Goal: Information Seeking & Learning: Learn about a topic

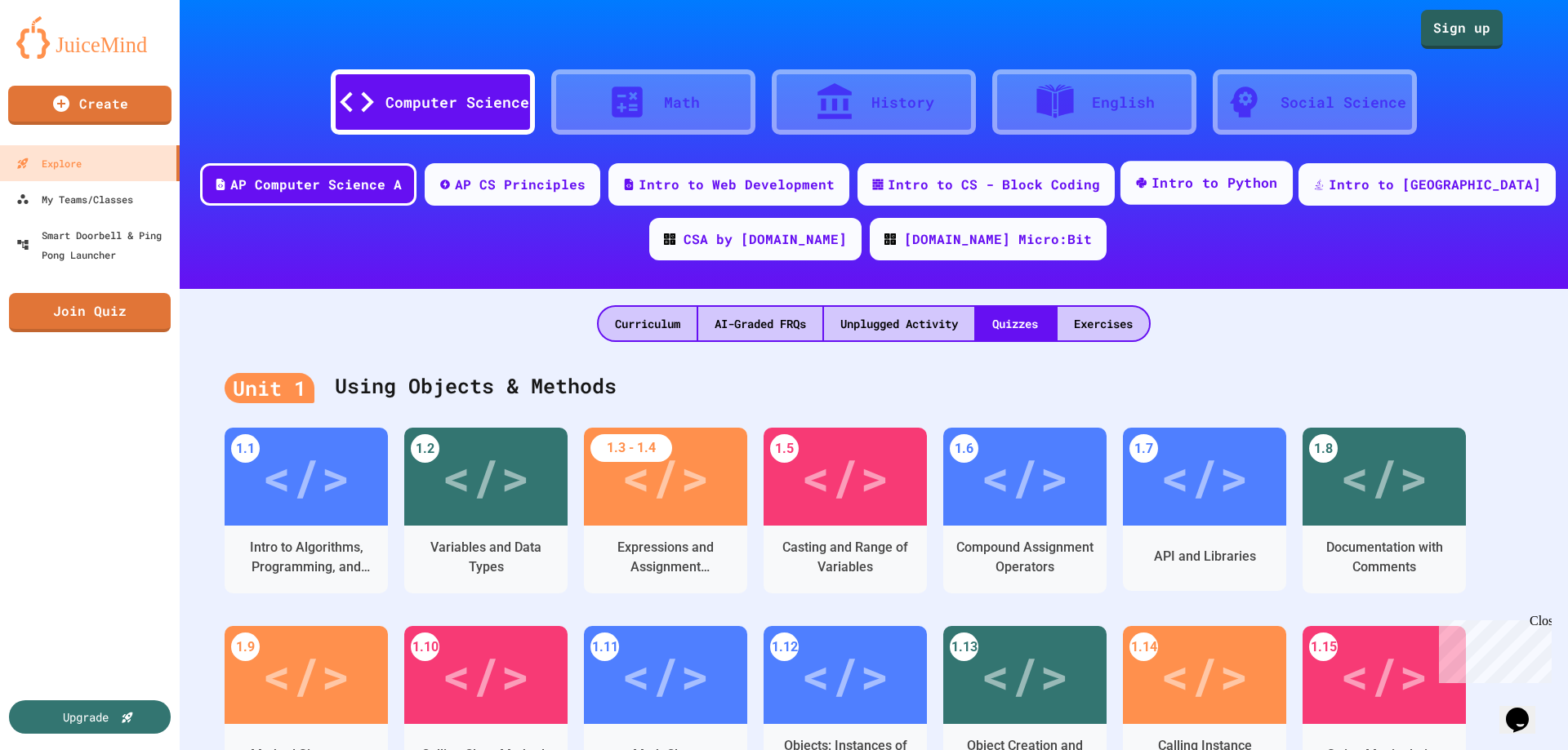
click at [1278, 185] on div "Intro to Python" at bounding box center [1214, 183] width 126 height 20
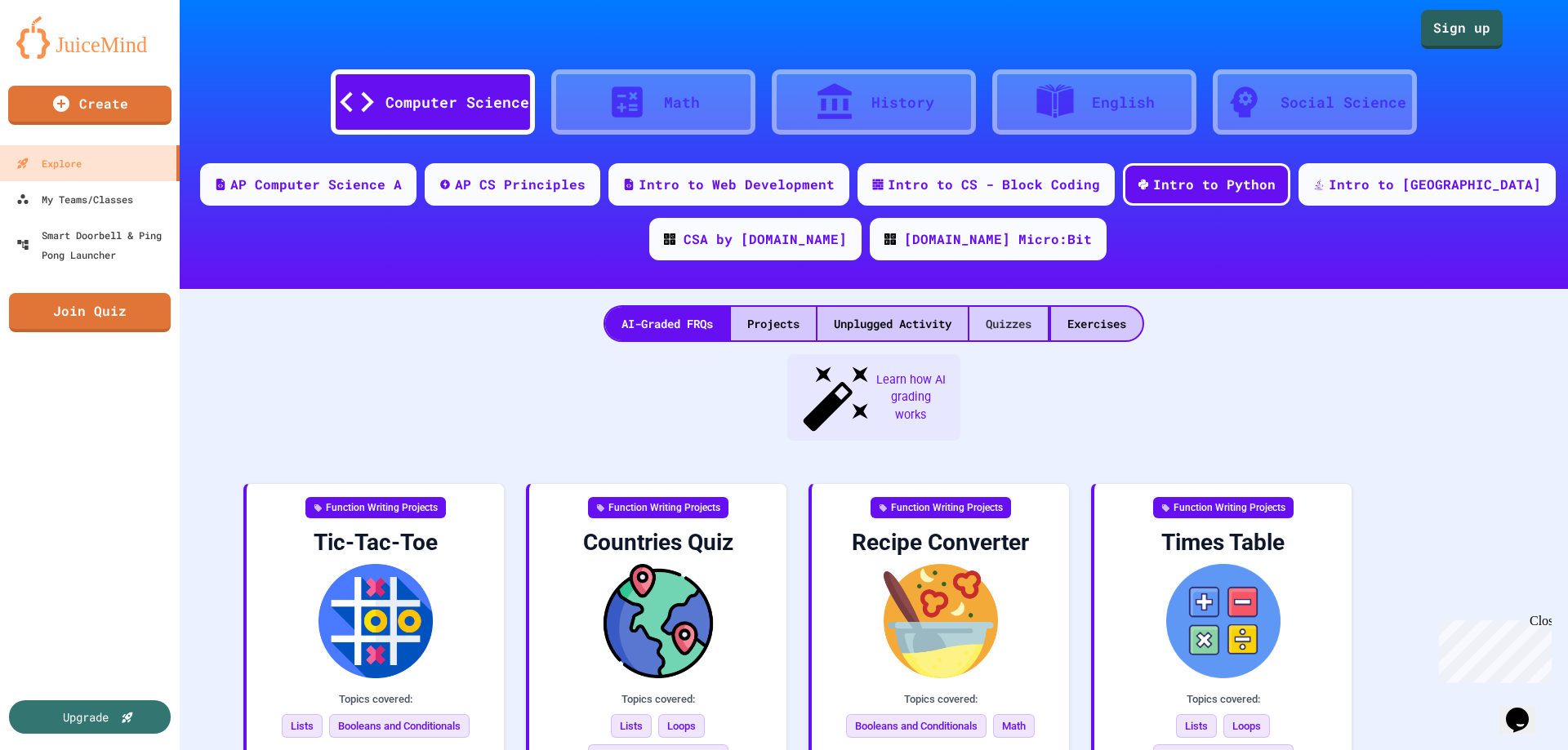
click at [1018, 310] on div "Quizzes" at bounding box center [1008, 323] width 78 height 33
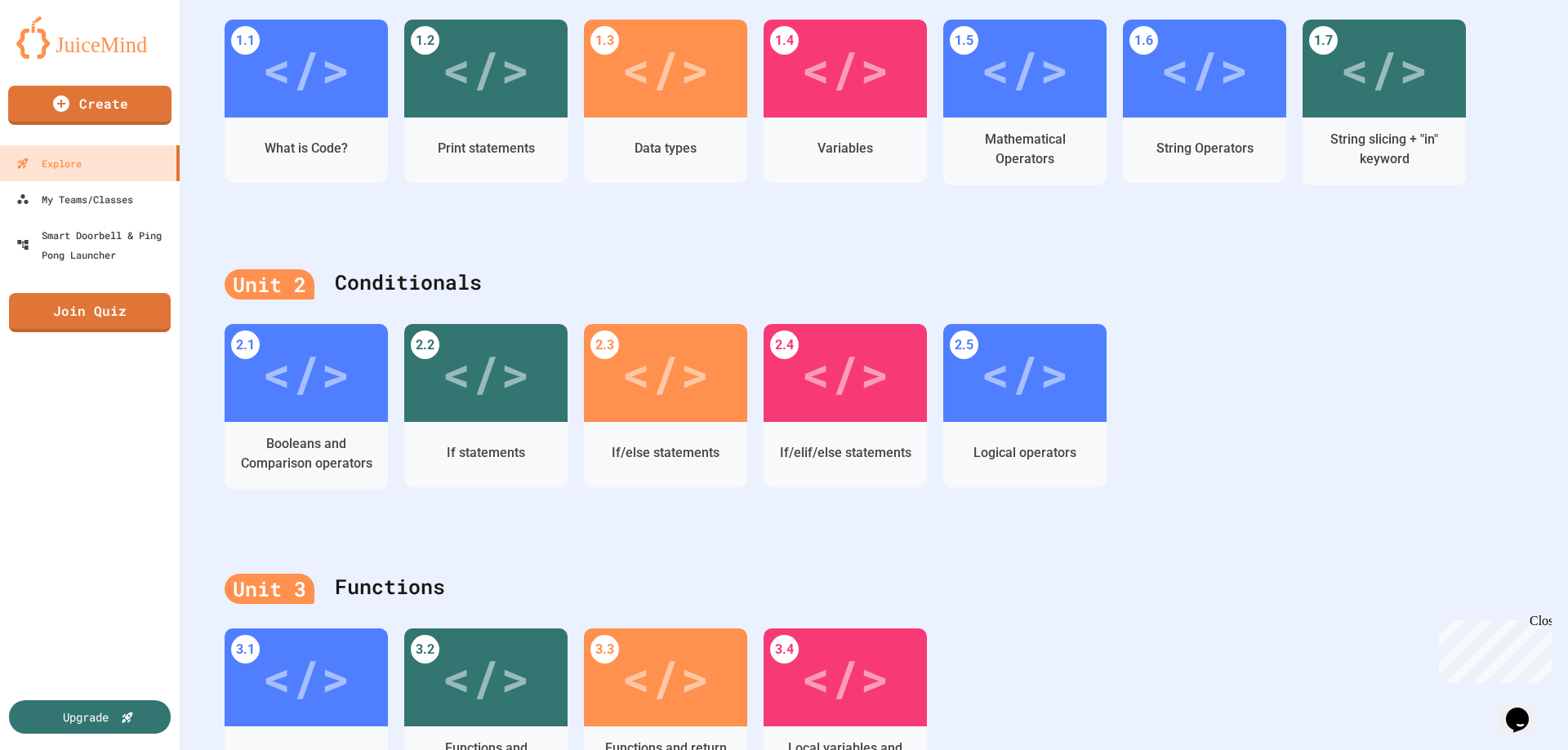
scroll to position [326, 0]
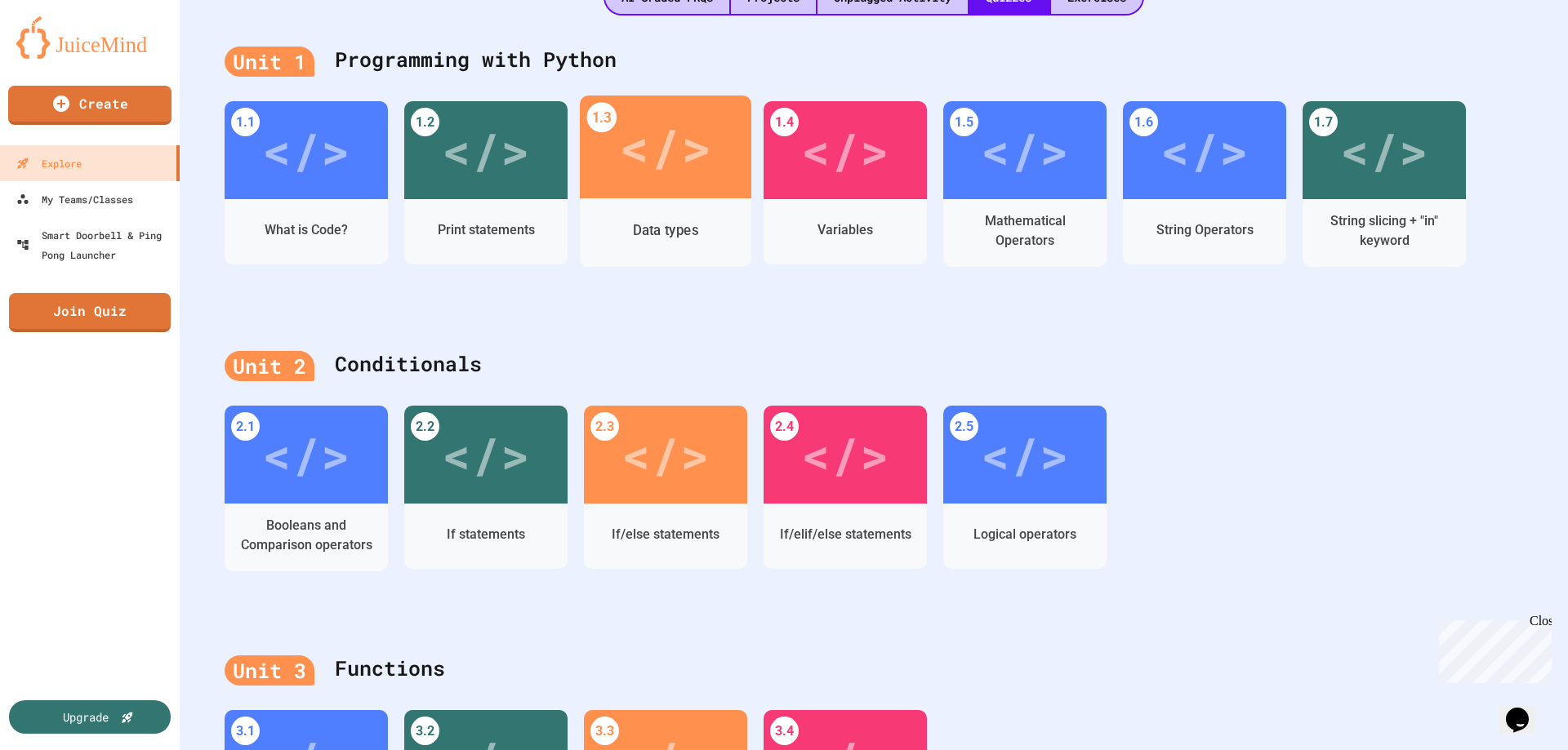
click at [678, 180] on div "</>" at bounding box center [665, 147] width 92 height 77
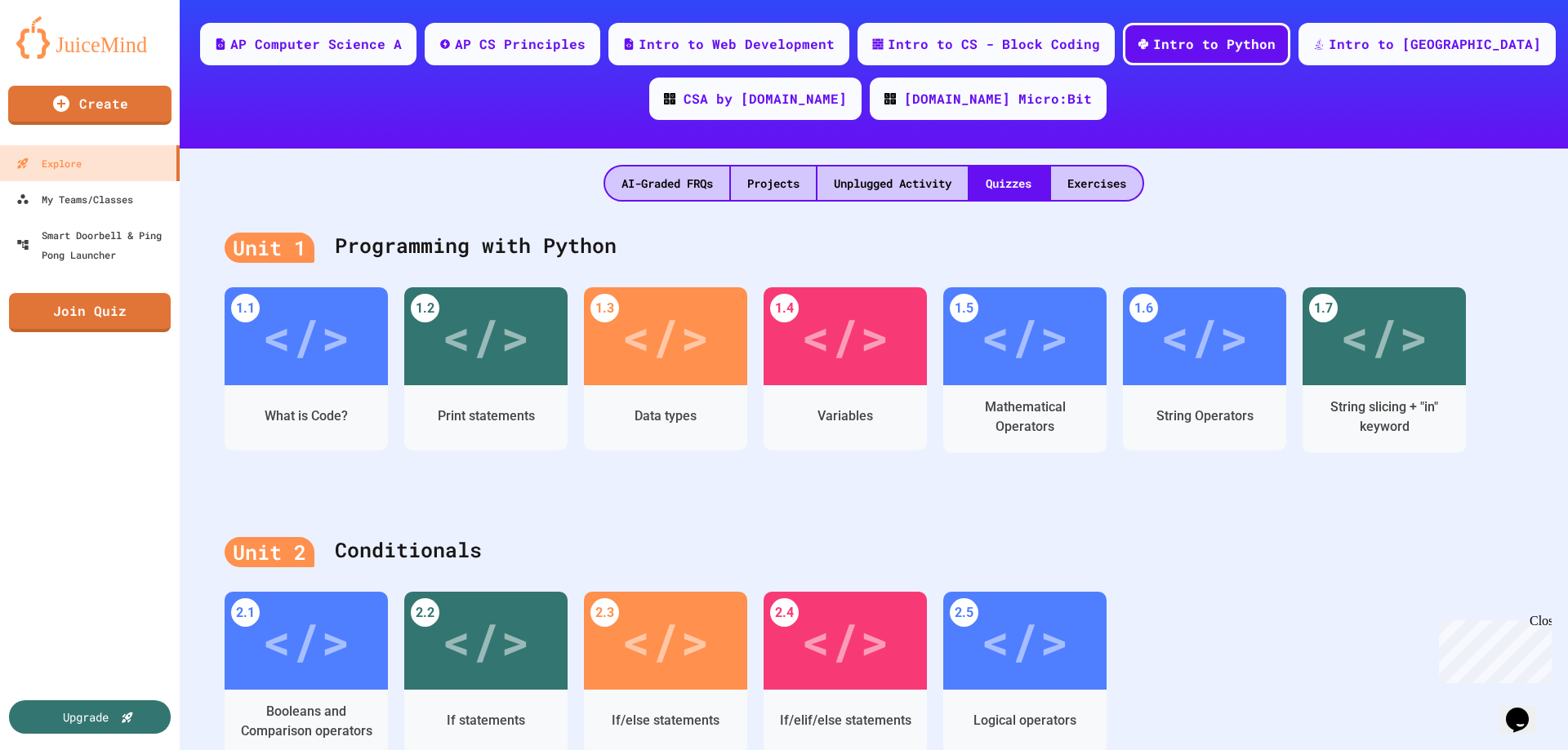
scroll to position [164, 0]
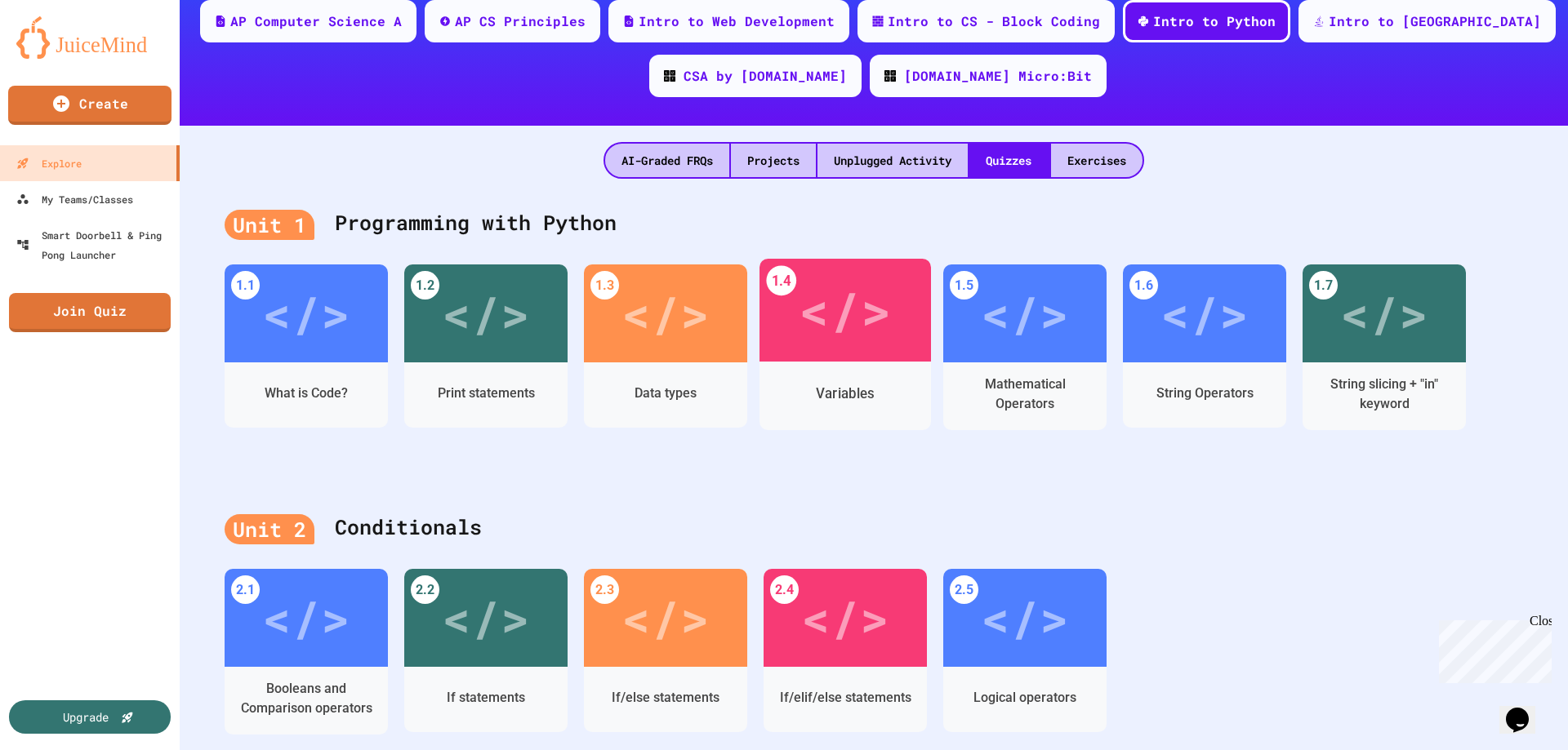
click at [853, 328] on div "</>" at bounding box center [845, 310] width 92 height 77
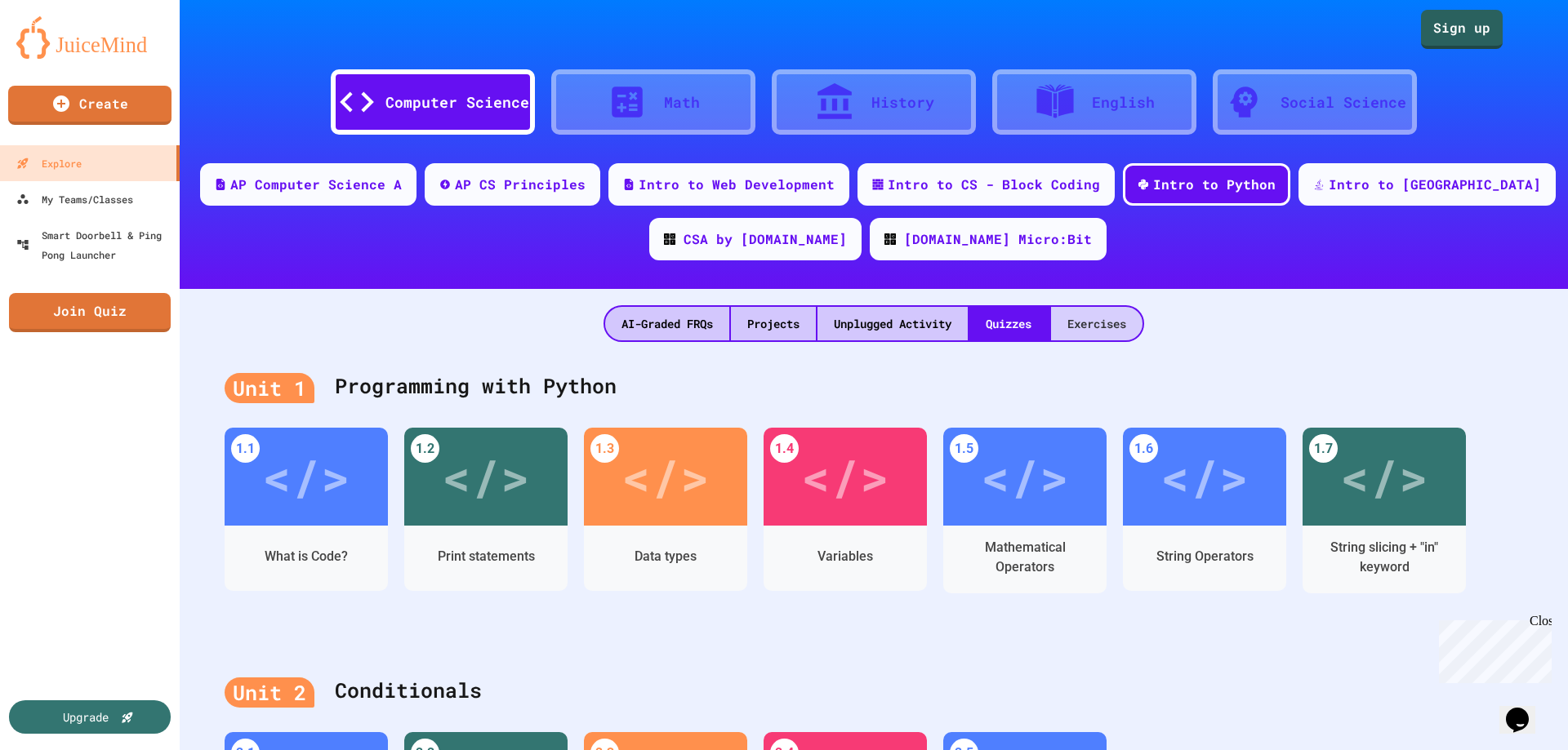
scroll to position [164, 0]
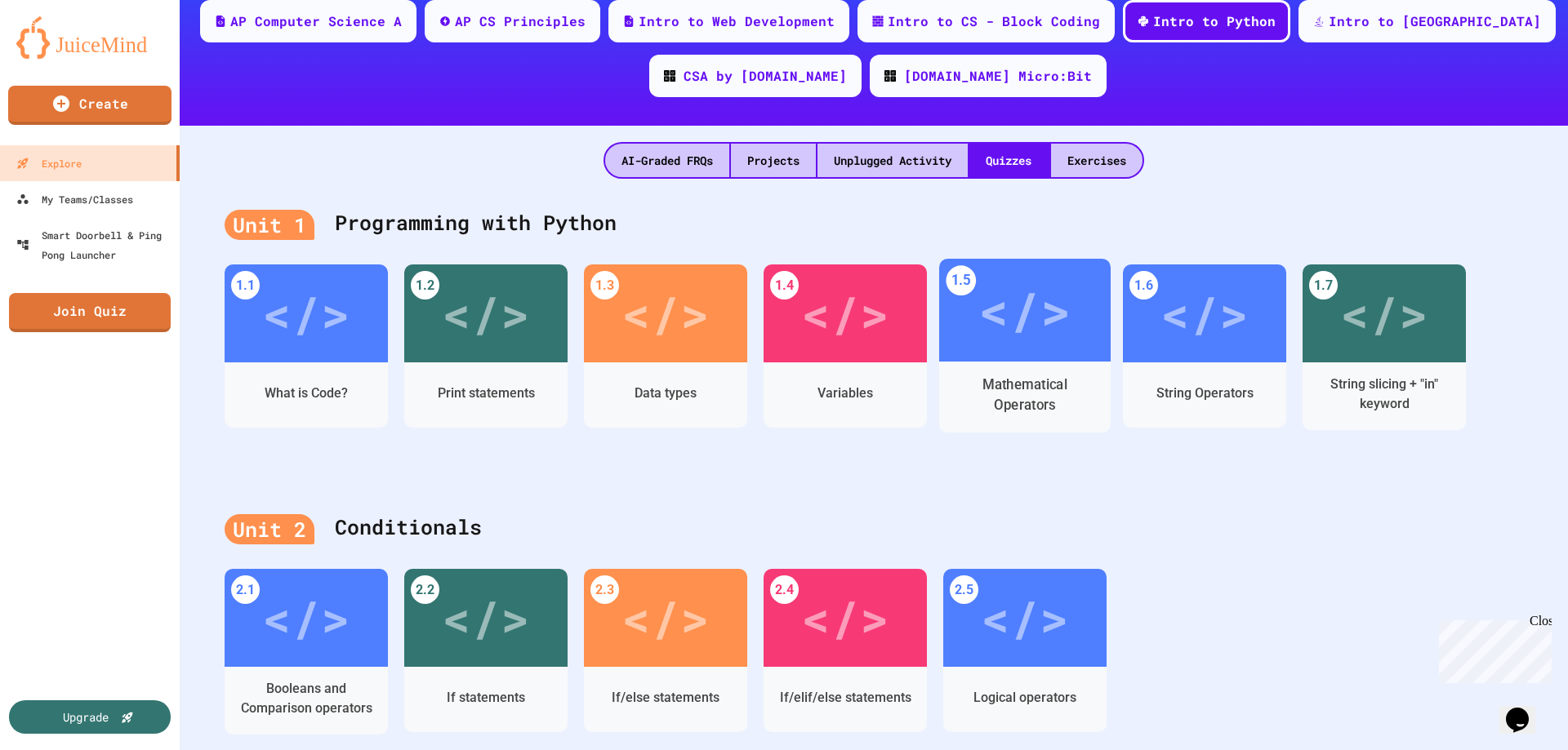
click at [1016, 321] on div "</>" at bounding box center [1024, 310] width 92 height 77
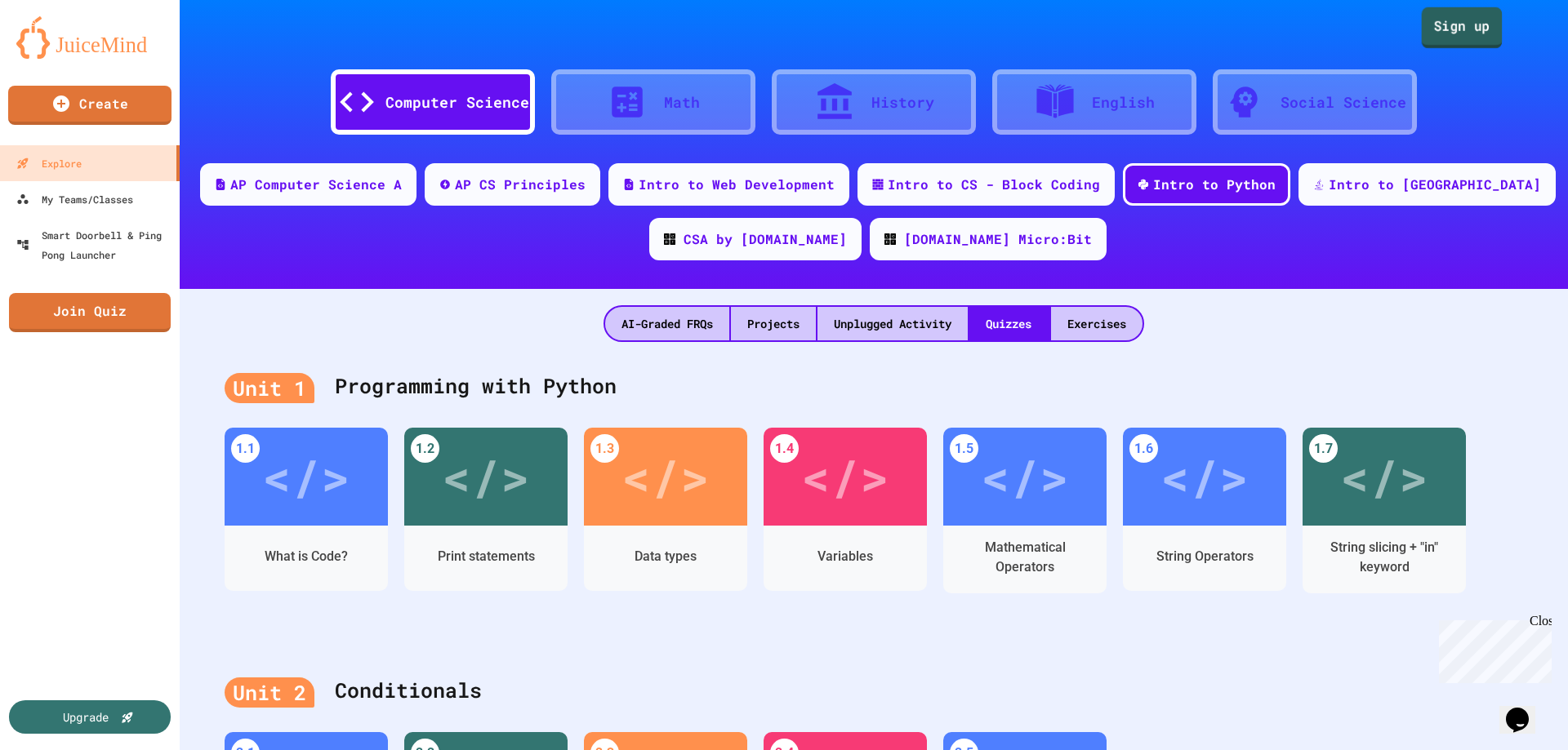
click at [1468, 24] on link "Sign up" at bounding box center [1462, 28] width 80 height 41
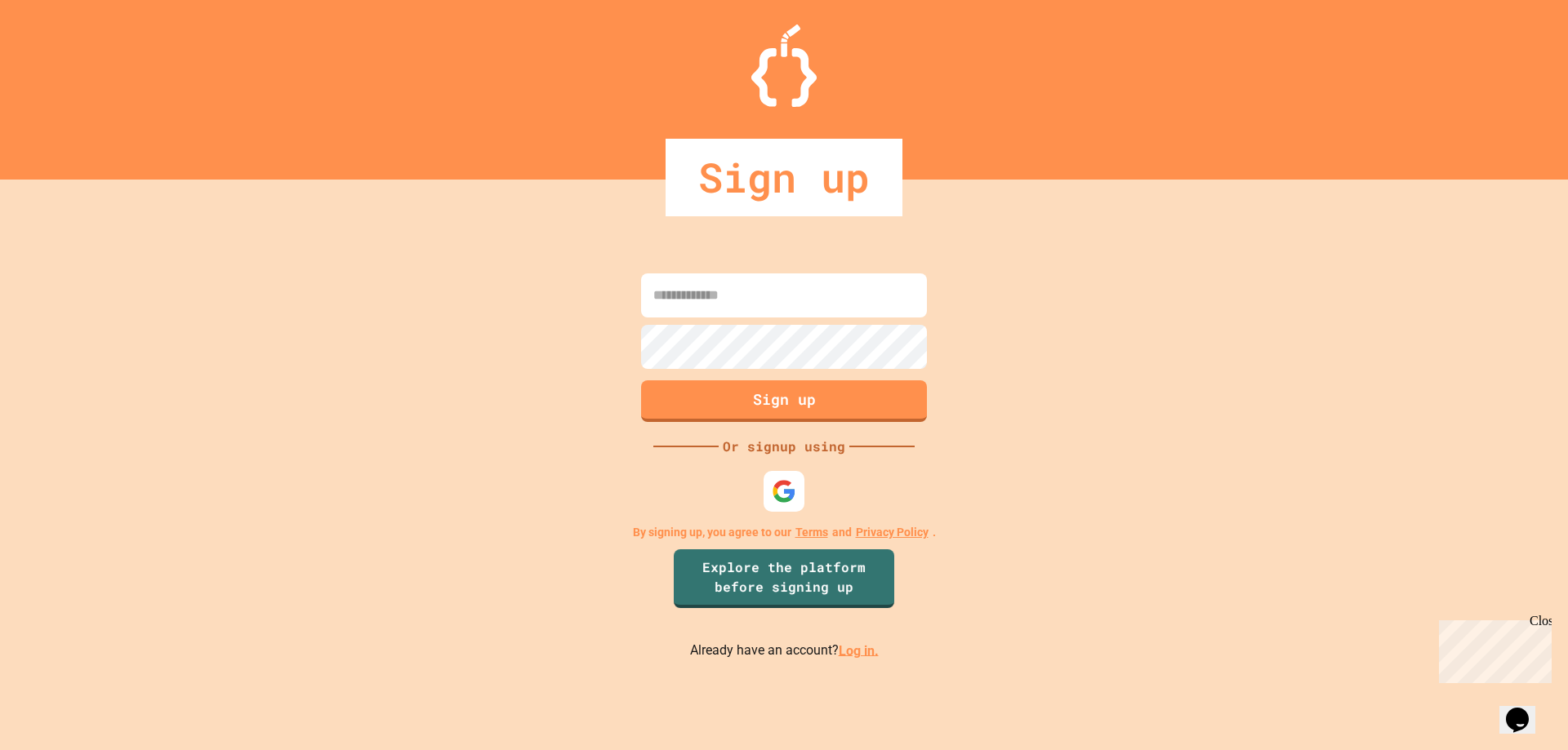
click at [852, 647] on link "Log in." at bounding box center [859, 651] width 40 height 15
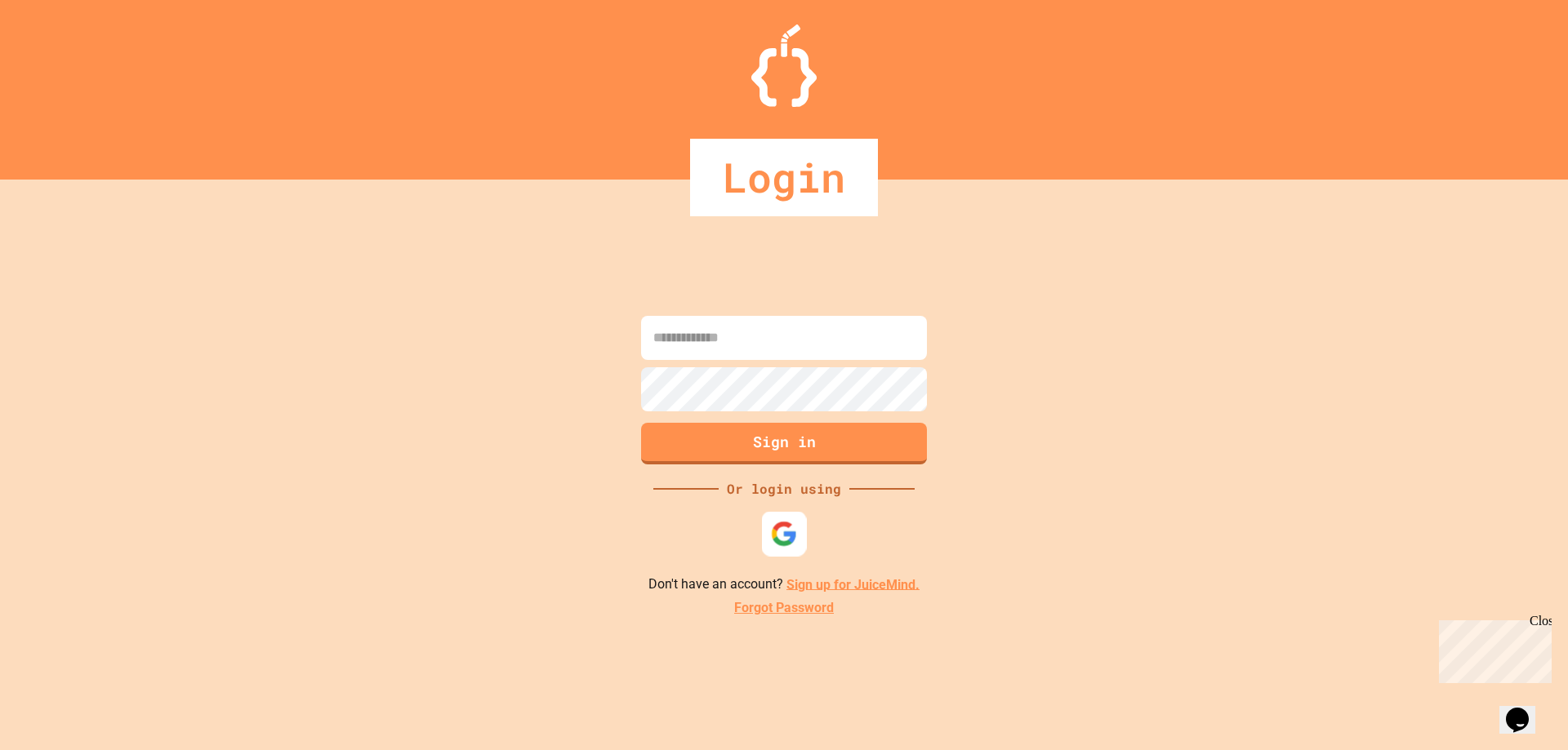
click at [779, 520] on img at bounding box center [784, 534] width 27 height 27
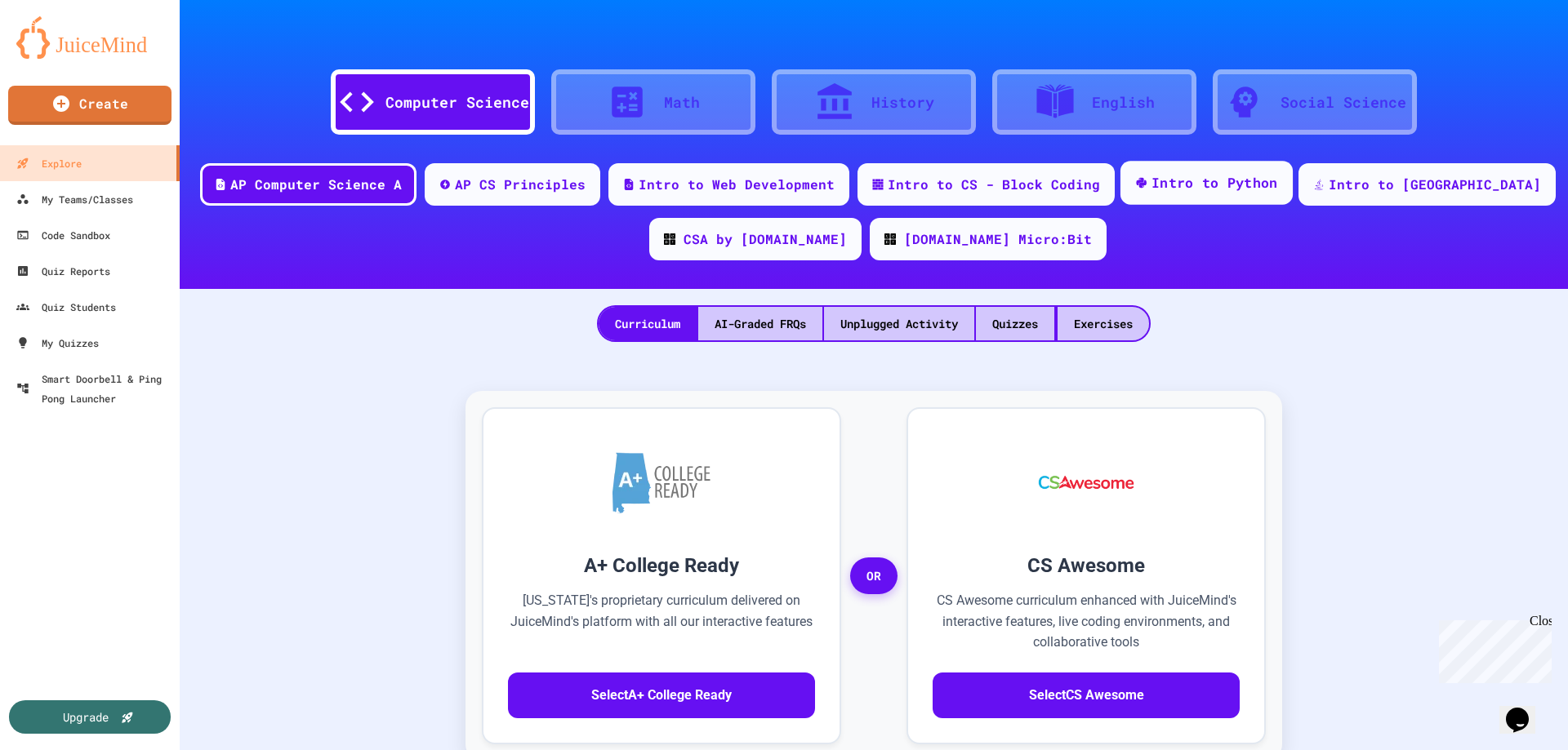
click at [1267, 169] on div "Intro to Python" at bounding box center [1206, 183] width 172 height 44
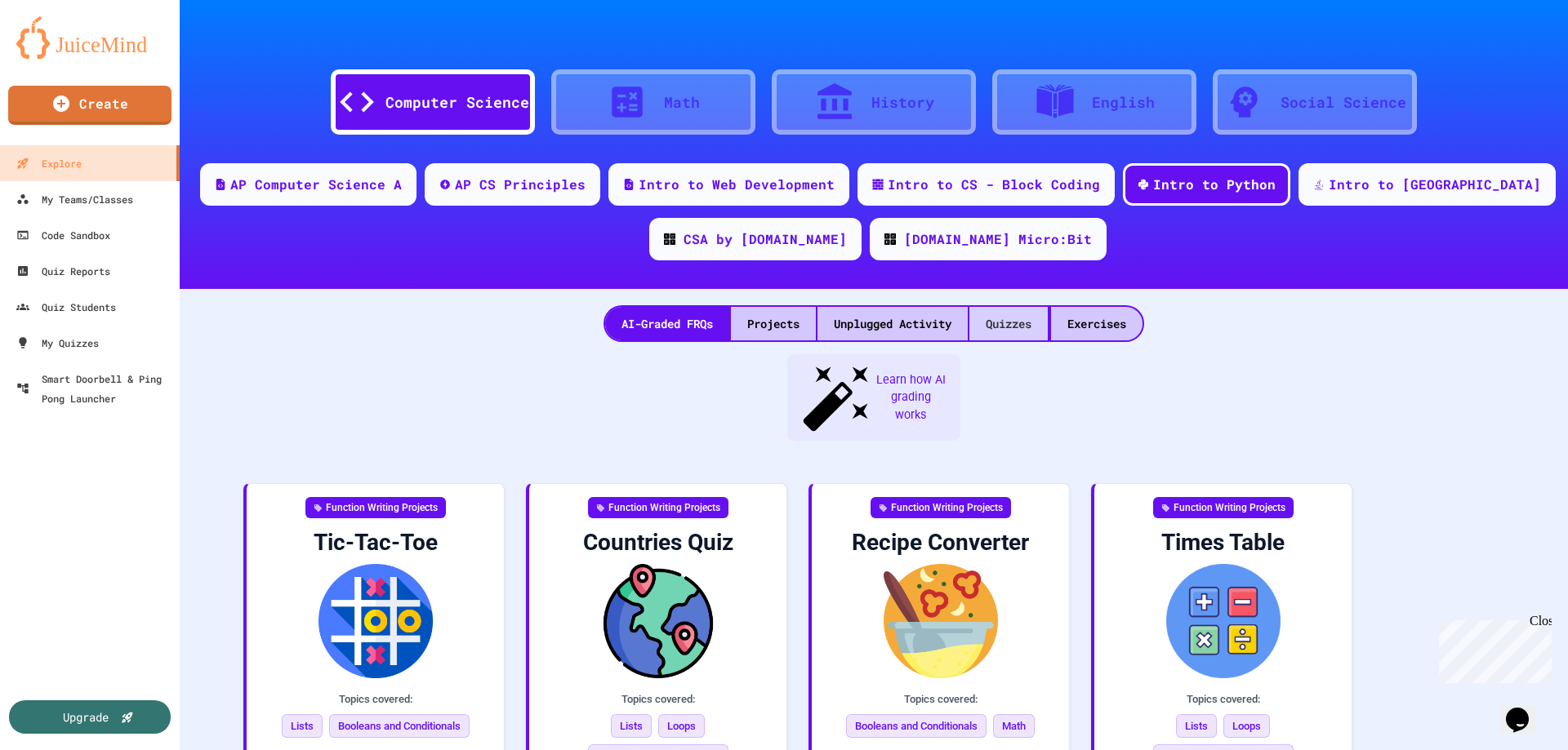
click at [1022, 315] on div "Quizzes" at bounding box center [1008, 323] width 78 height 33
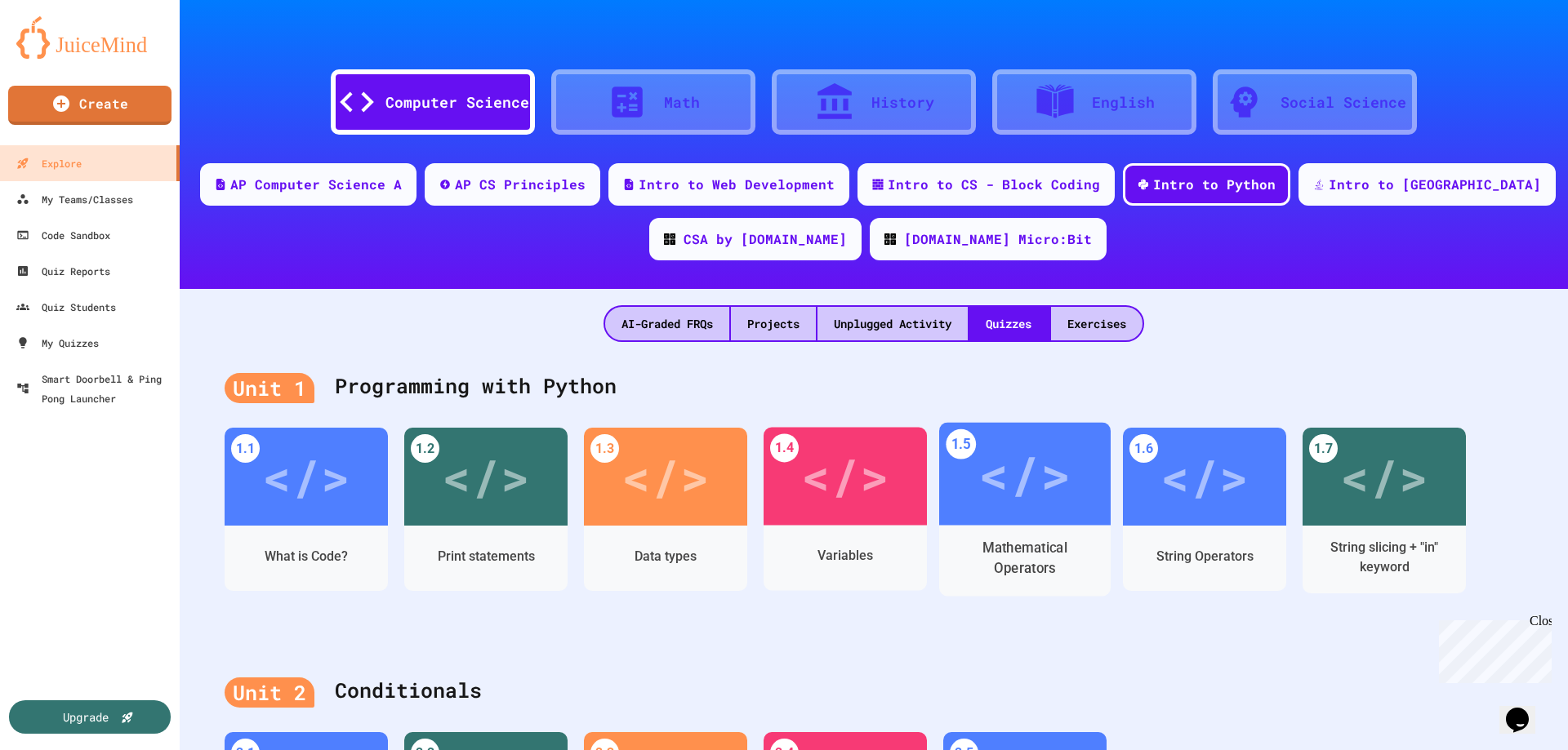
click at [1044, 469] on div "</>" at bounding box center [1024, 474] width 92 height 77
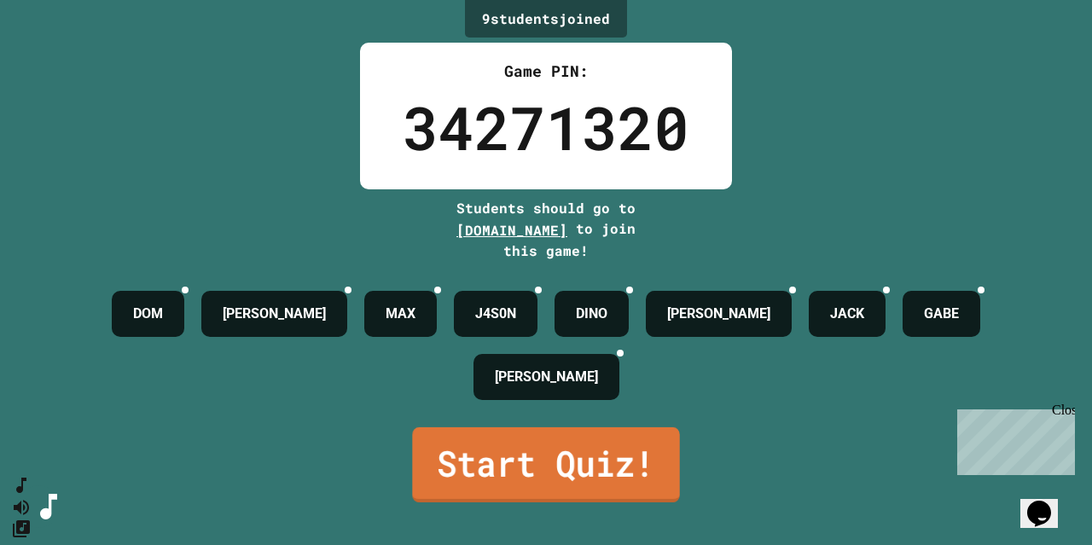
click at [491, 458] on link "Start Quiz!" at bounding box center [545, 465] width 267 height 75
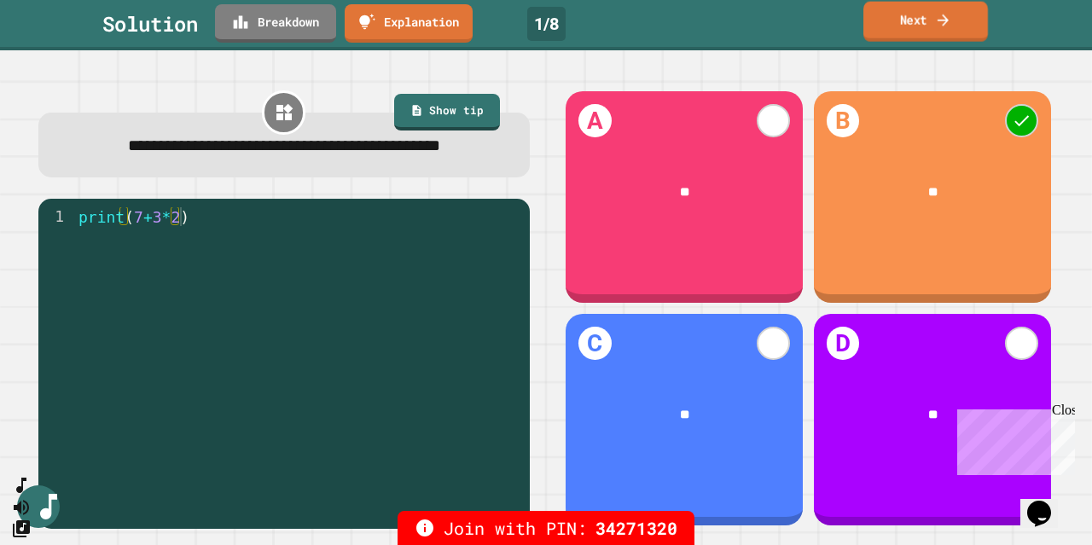
click at [942, 15] on icon at bounding box center [943, 20] width 16 height 18
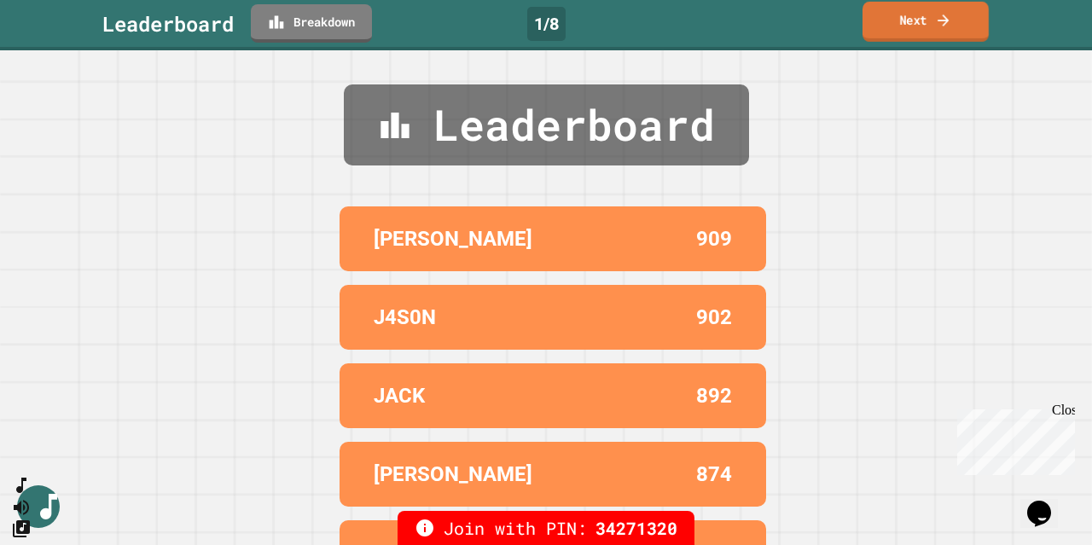
click at [942, 15] on icon at bounding box center [943, 20] width 17 height 18
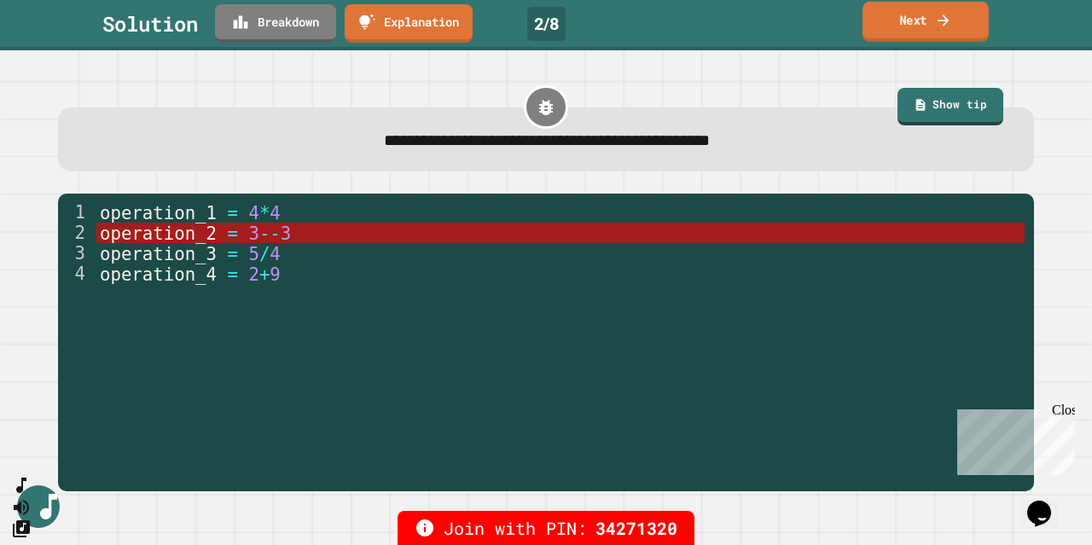
click at [923, 19] on link "Next" at bounding box center [926, 22] width 126 height 40
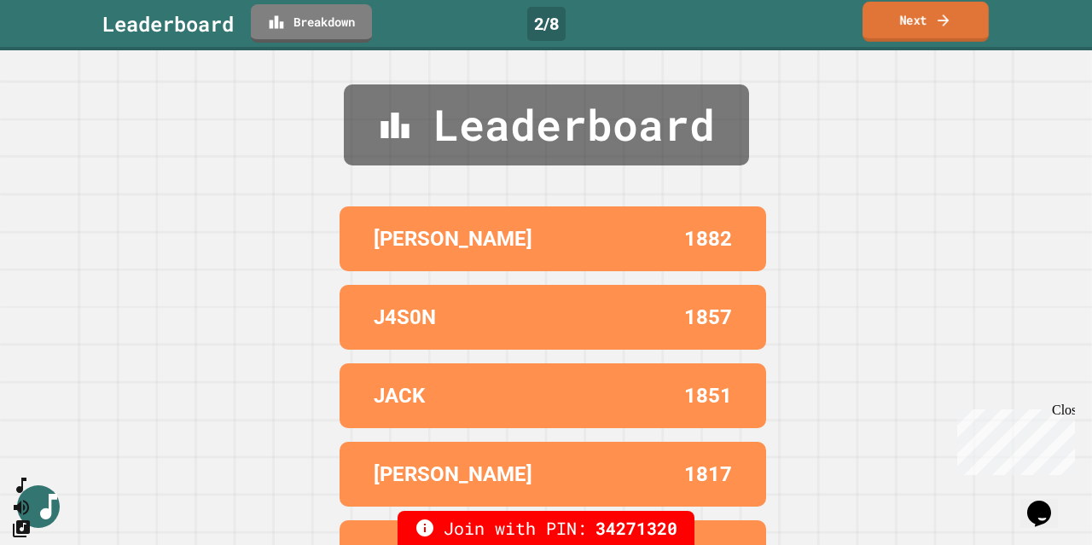
click at [923, 19] on link "Next" at bounding box center [926, 22] width 126 height 40
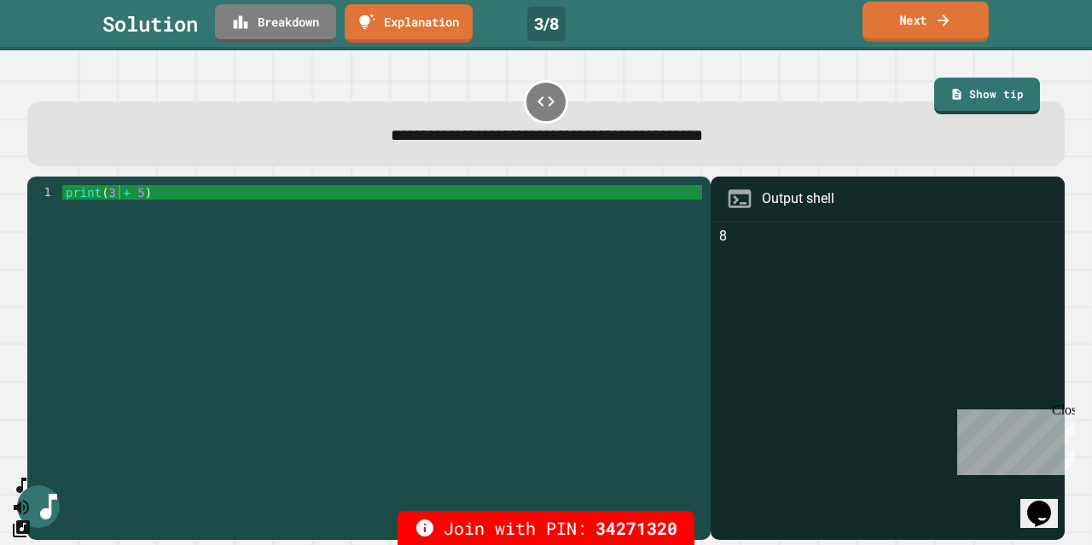
click at [923, 17] on link "Next" at bounding box center [926, 22] width 126 height 40
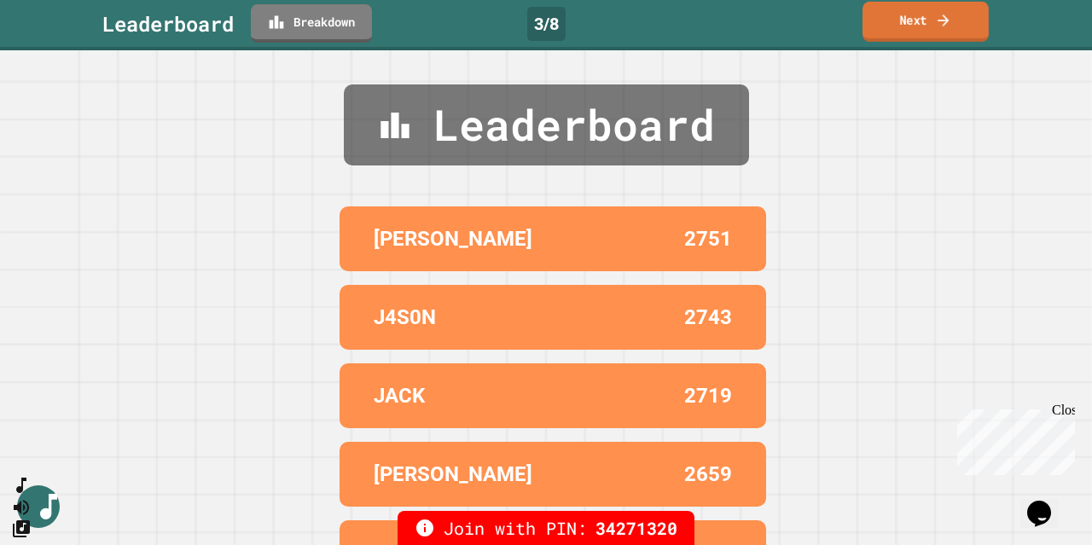
click at [923, 17] on link "Next" at bounding box center [926, 22] width 126 height 40
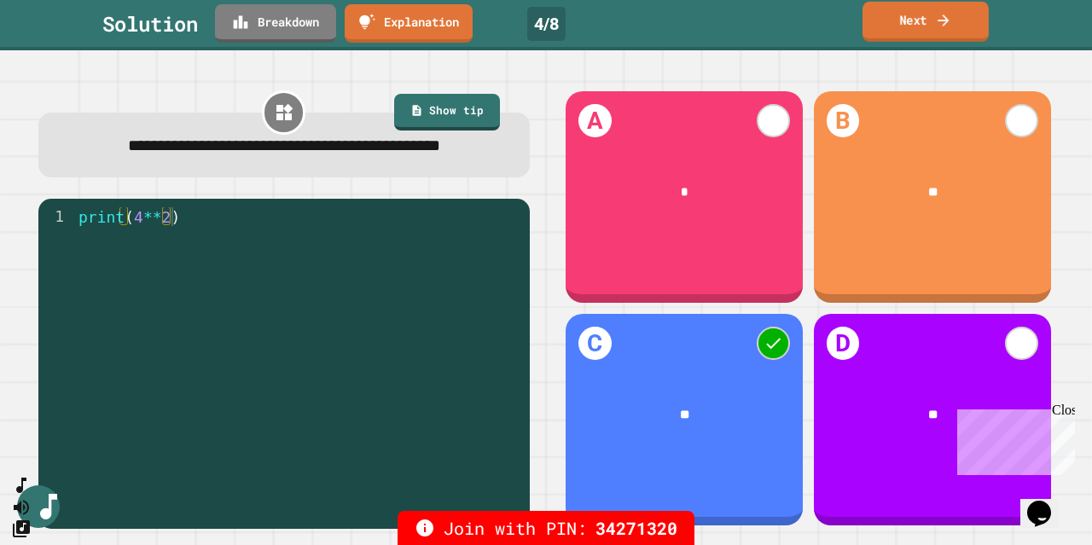
click at [946, 20] on icon at bounding box center [943, 20] width 11 height 12
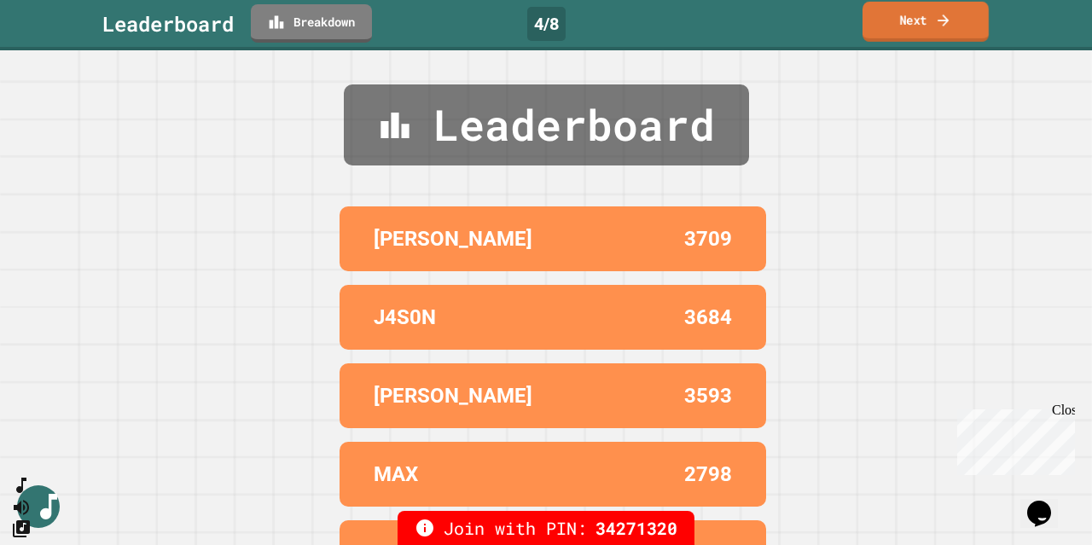
click at [946, 20] on icon at bounding box center [943, 20] width 11 height 12
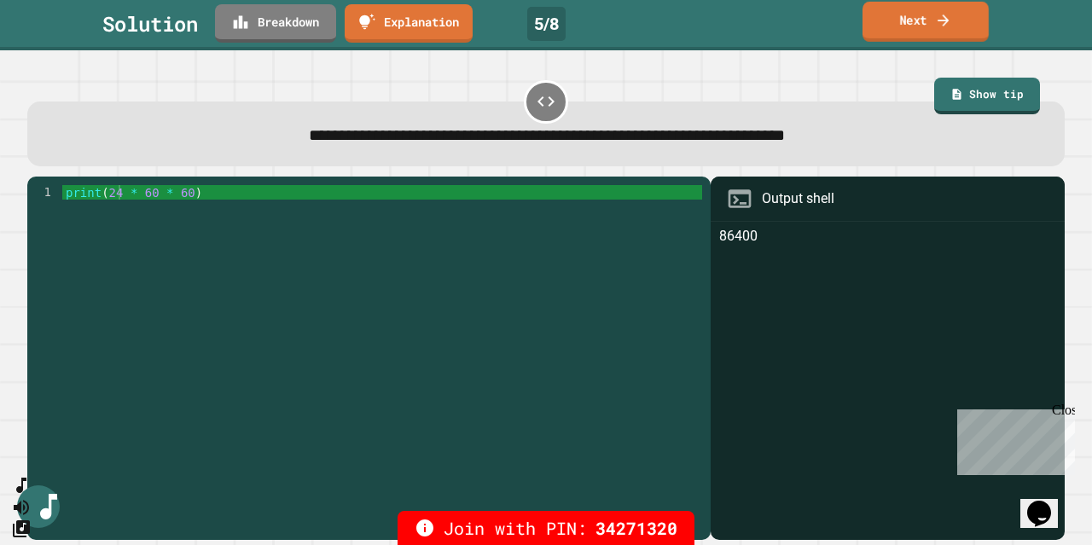
click at [935, 21] on link "Next" at bounding box center [926, 22] width 126 height 40
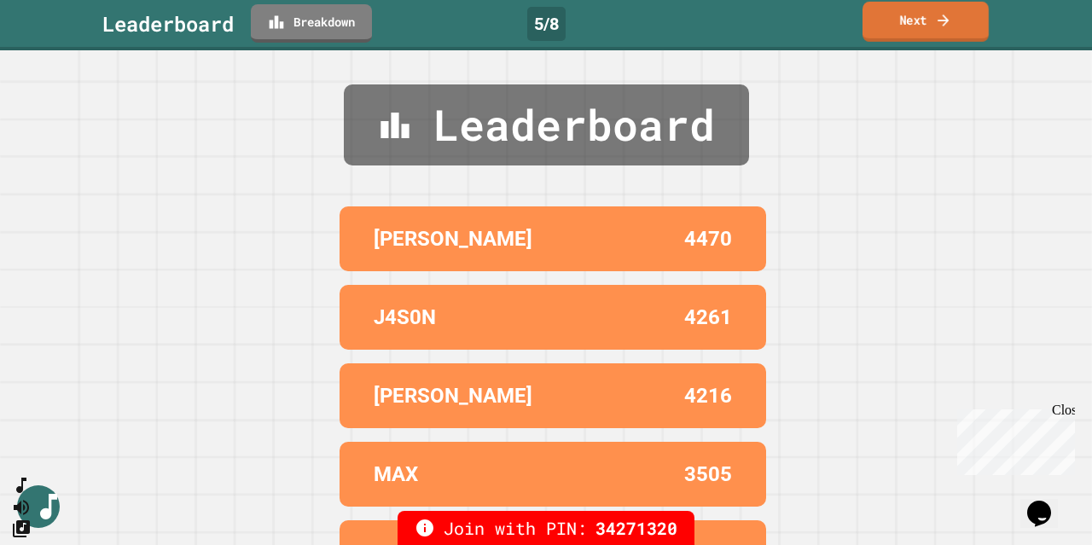
click at [917, 17] on link "Next" at bounding box center [926, 22] width 126 height 40
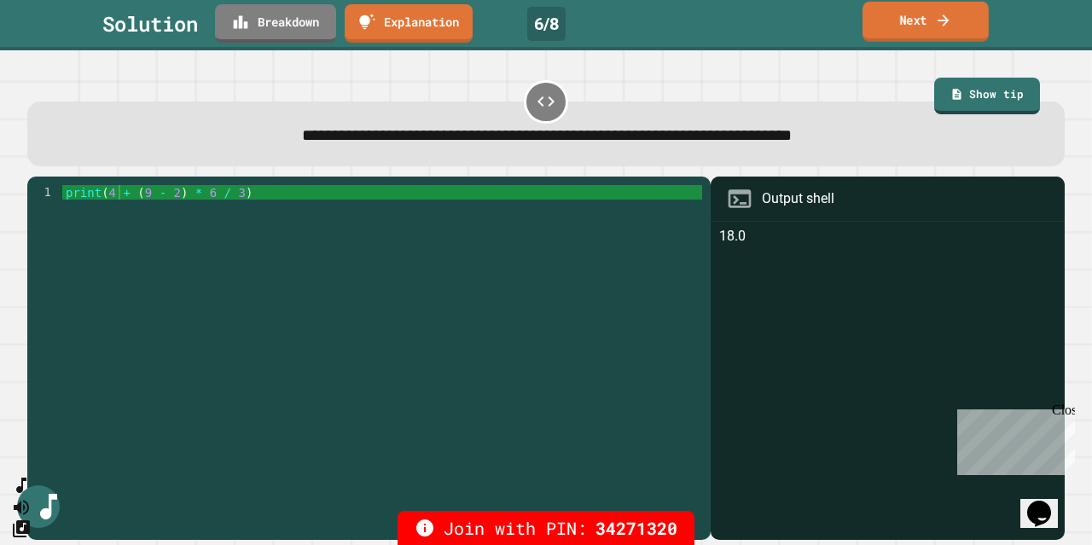
click at [933, 18] on link "Next" at bounding box center [926, 22] width 126 height 40
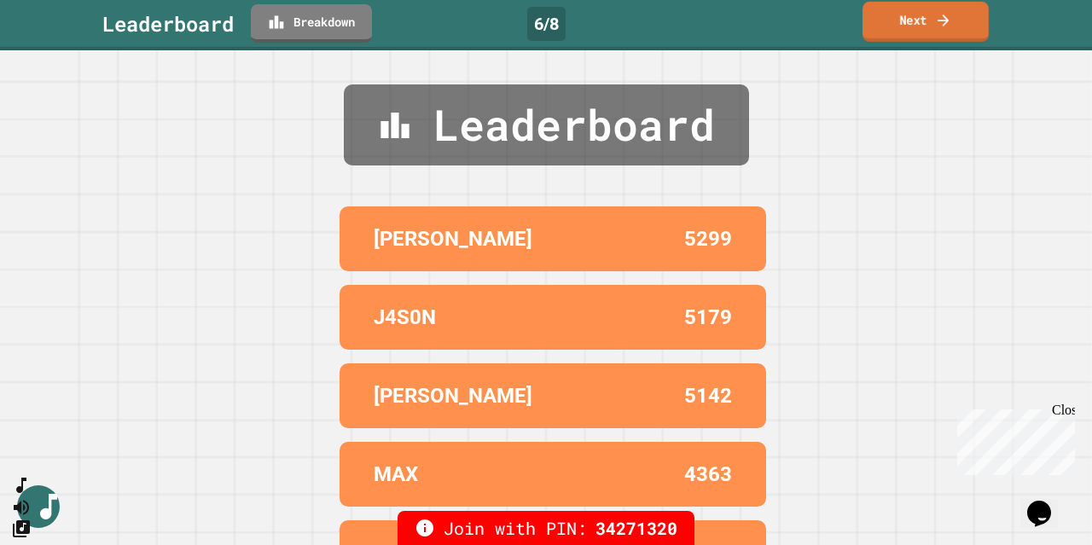
click at [933, 18] on link "Next" at bounding box center [926, 22] width 126 height 40
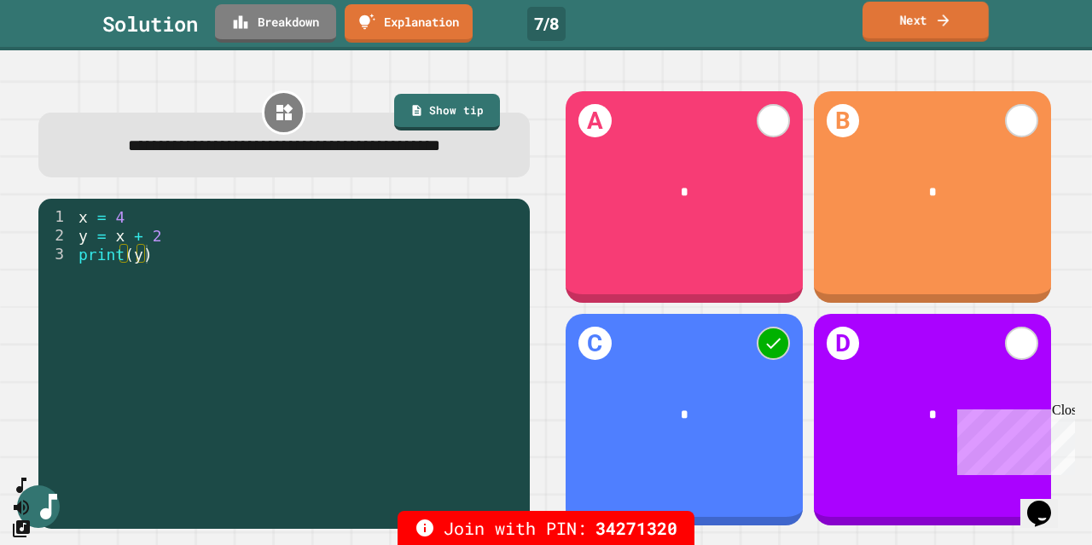
click at [933, 18] on link "Next" at bounding box center [926, 22] width 126 height 40
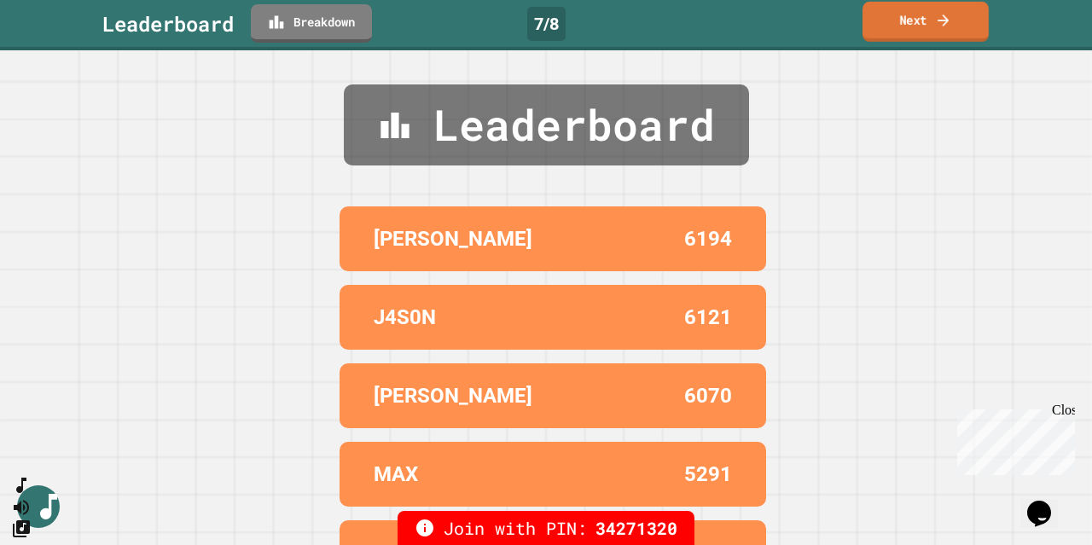
click at [933, 18] on link "Next" at bounding box center [926, 22] width 126 height 40
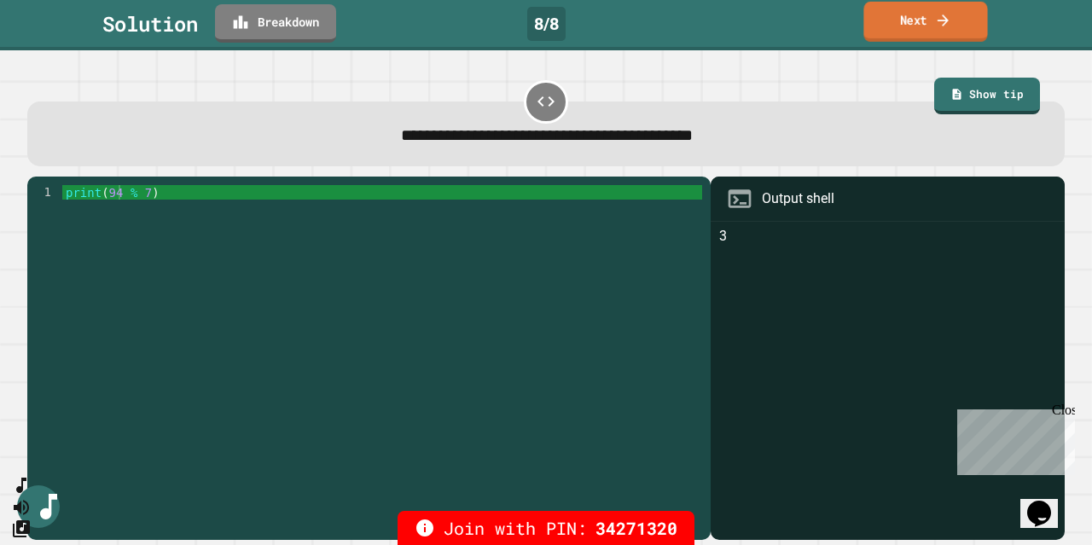
click at [887, 20] on link "Next" at bounding box center [926, 22] width 124 height 40
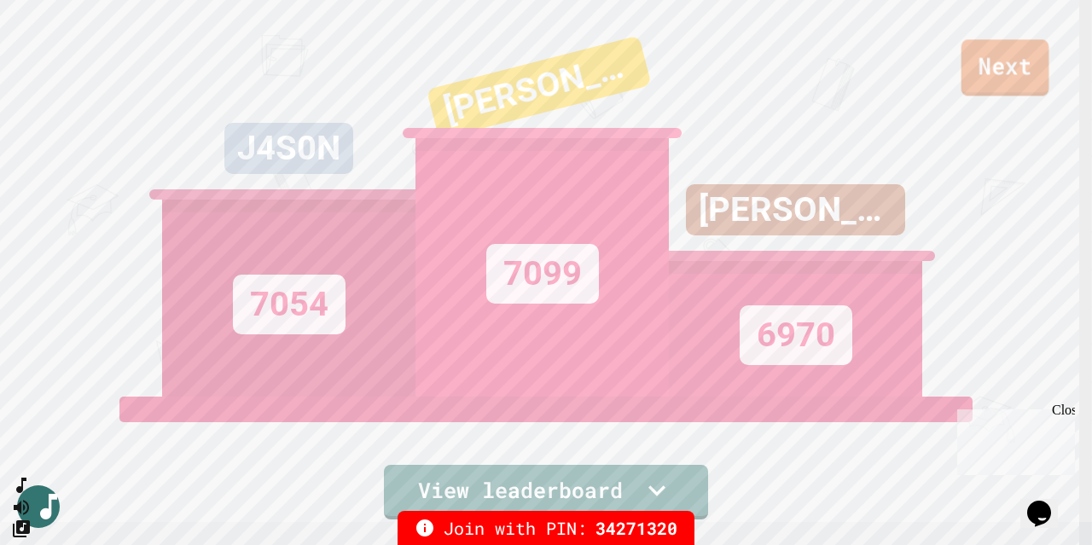
click at [1016, 72] on link "Next" at bounding box center [1006, 67] width 88 height 56
